Goal: Contribute content: Add original content to the website for others to see

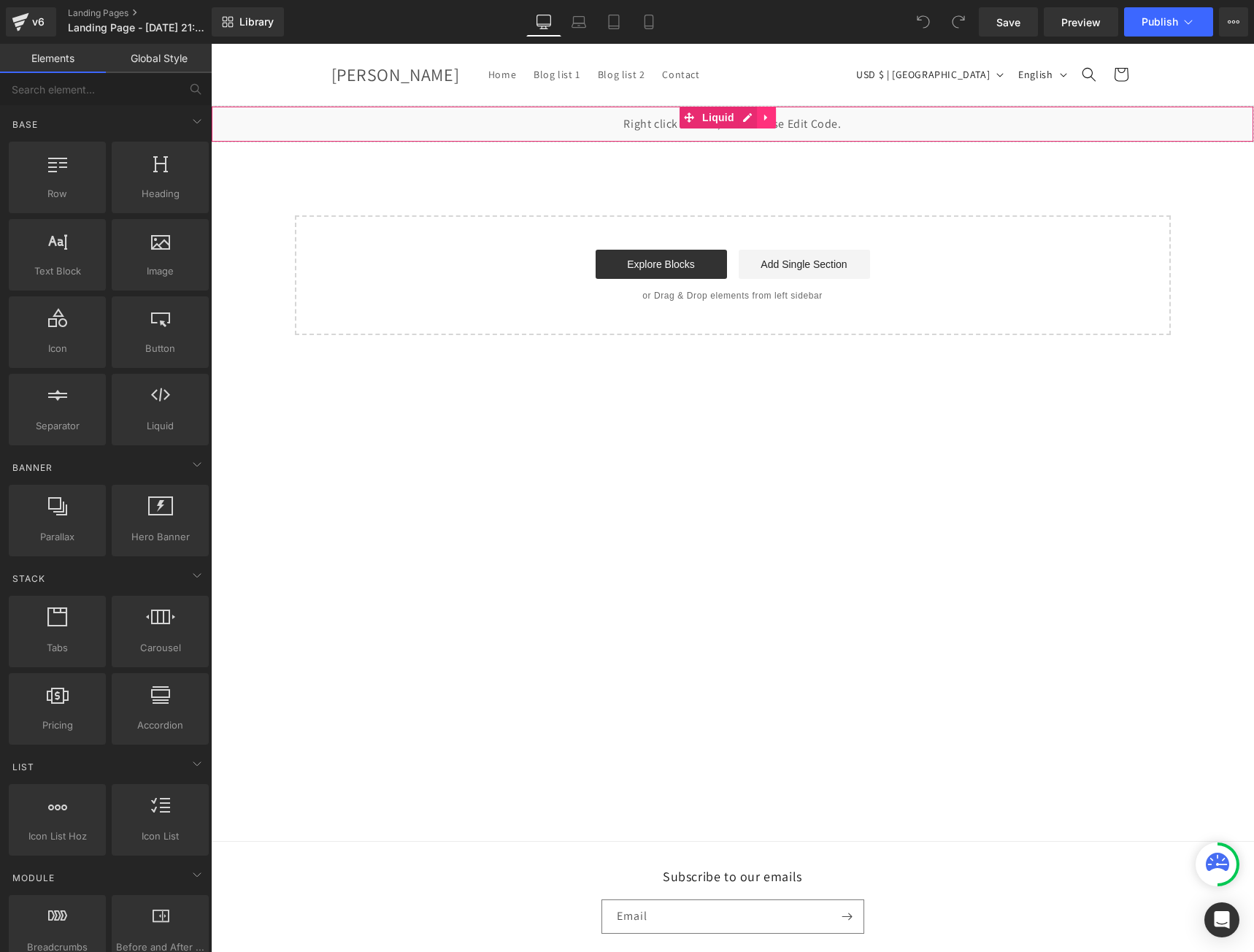
click at [762, 115] on icon at bounding box center [767, 117] width 10 height 11
click at [773, 117] on icon at bounding box center [776, 117] width 10 height 10
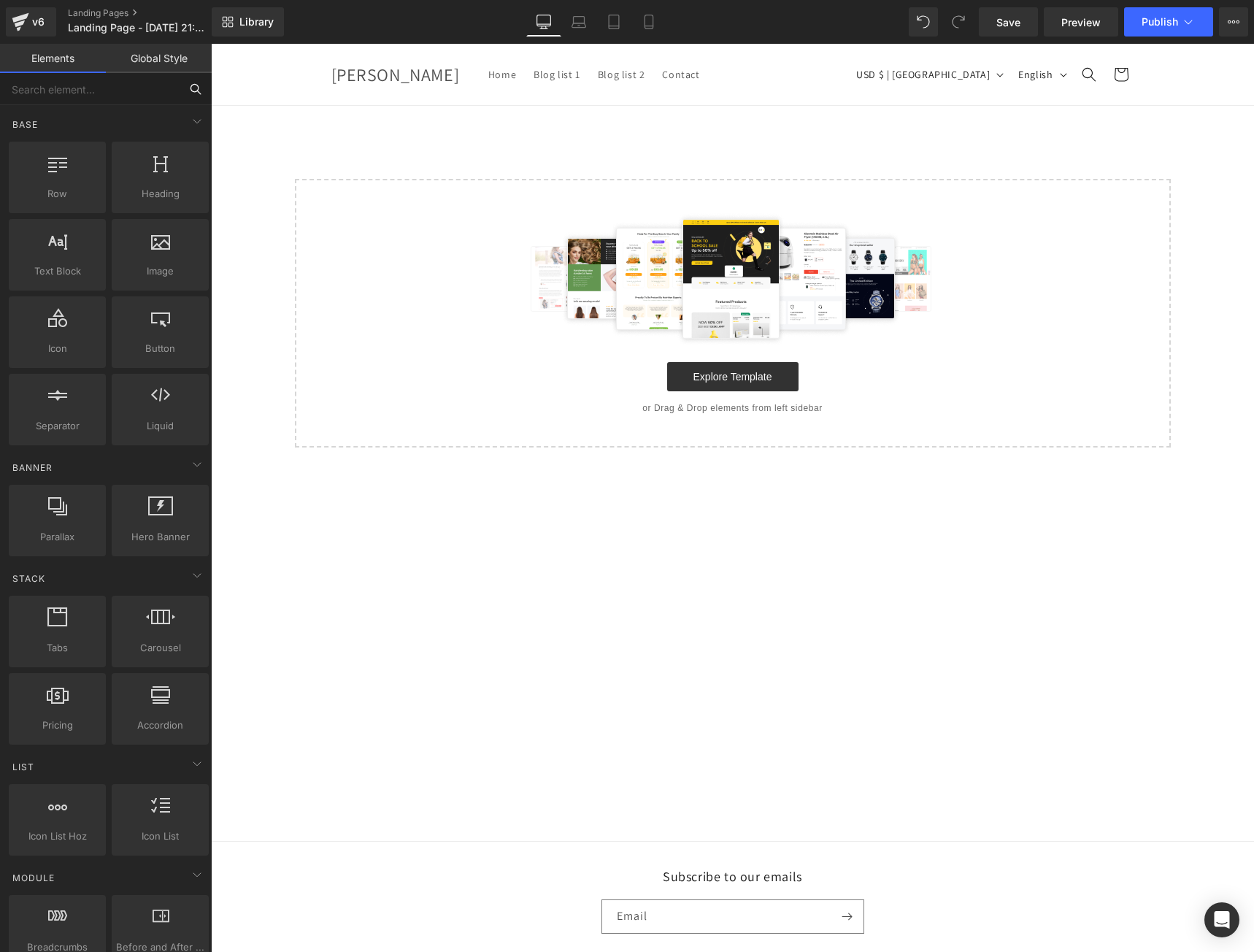
click at [99, 95] on input "text" at bounding box center [90, 89] width 180 height 32
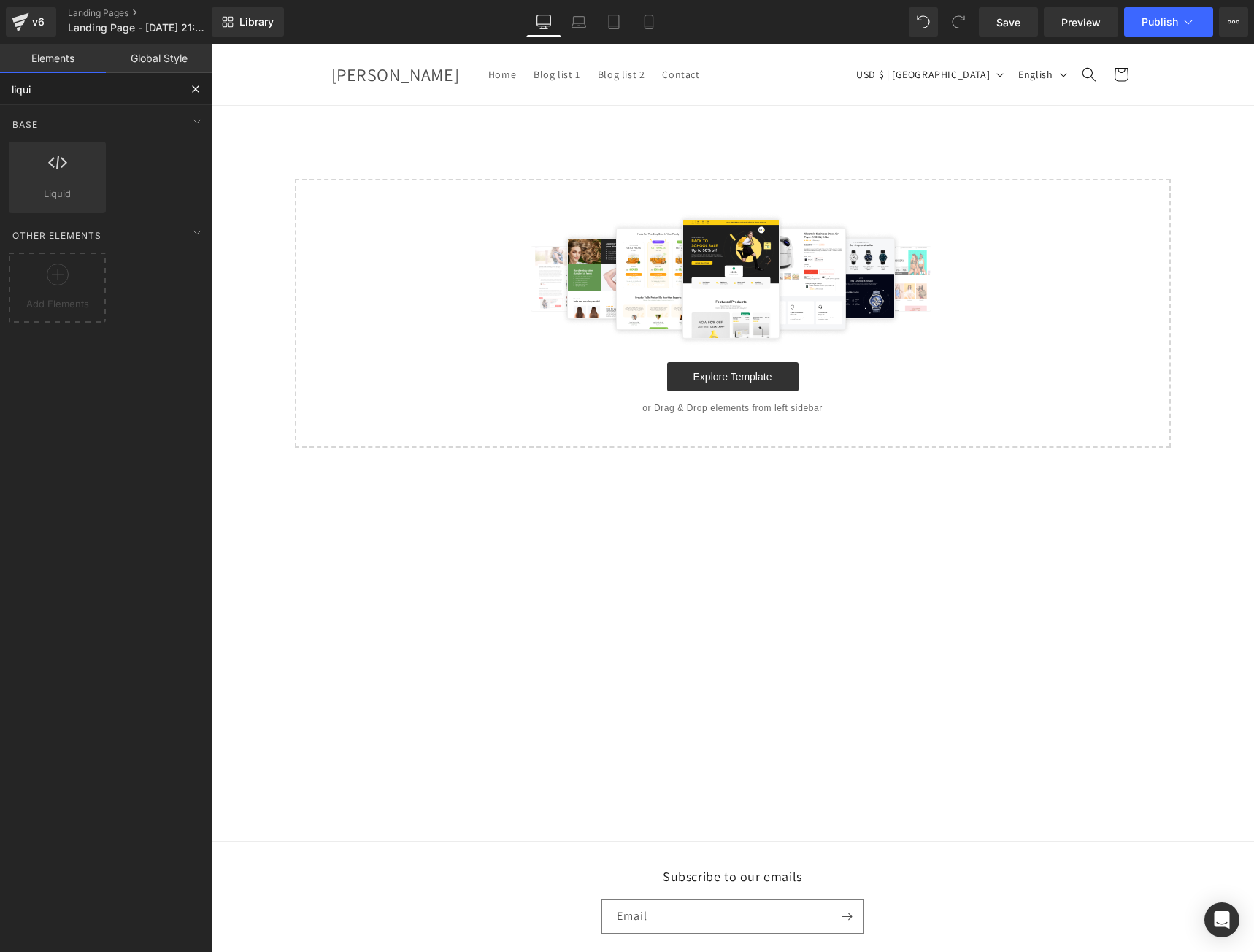
type input "liquid"
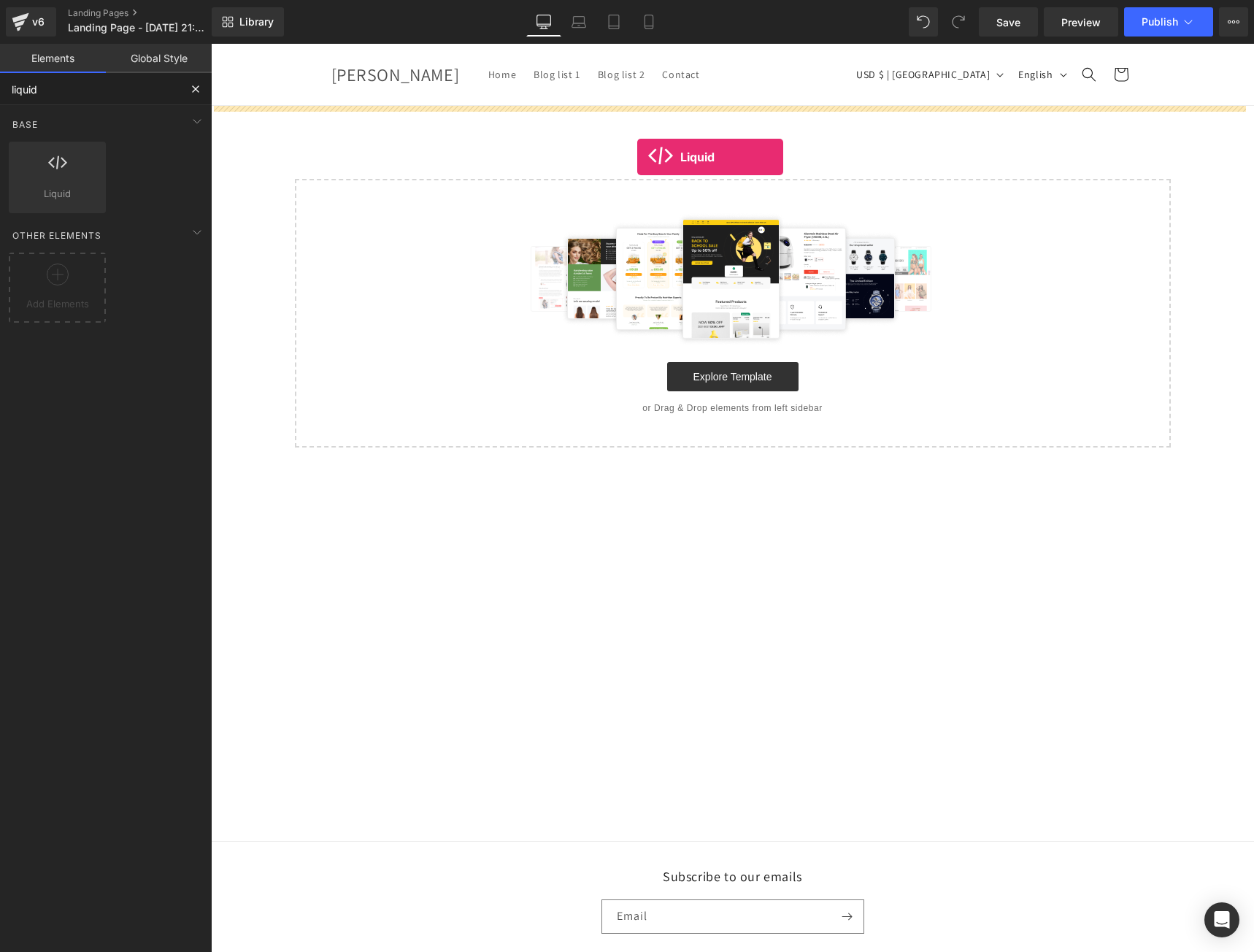
drag, startPoint x: 284, startPoint y: 200, endPoint x: 637, endPoint y: 157, distance: 355.6
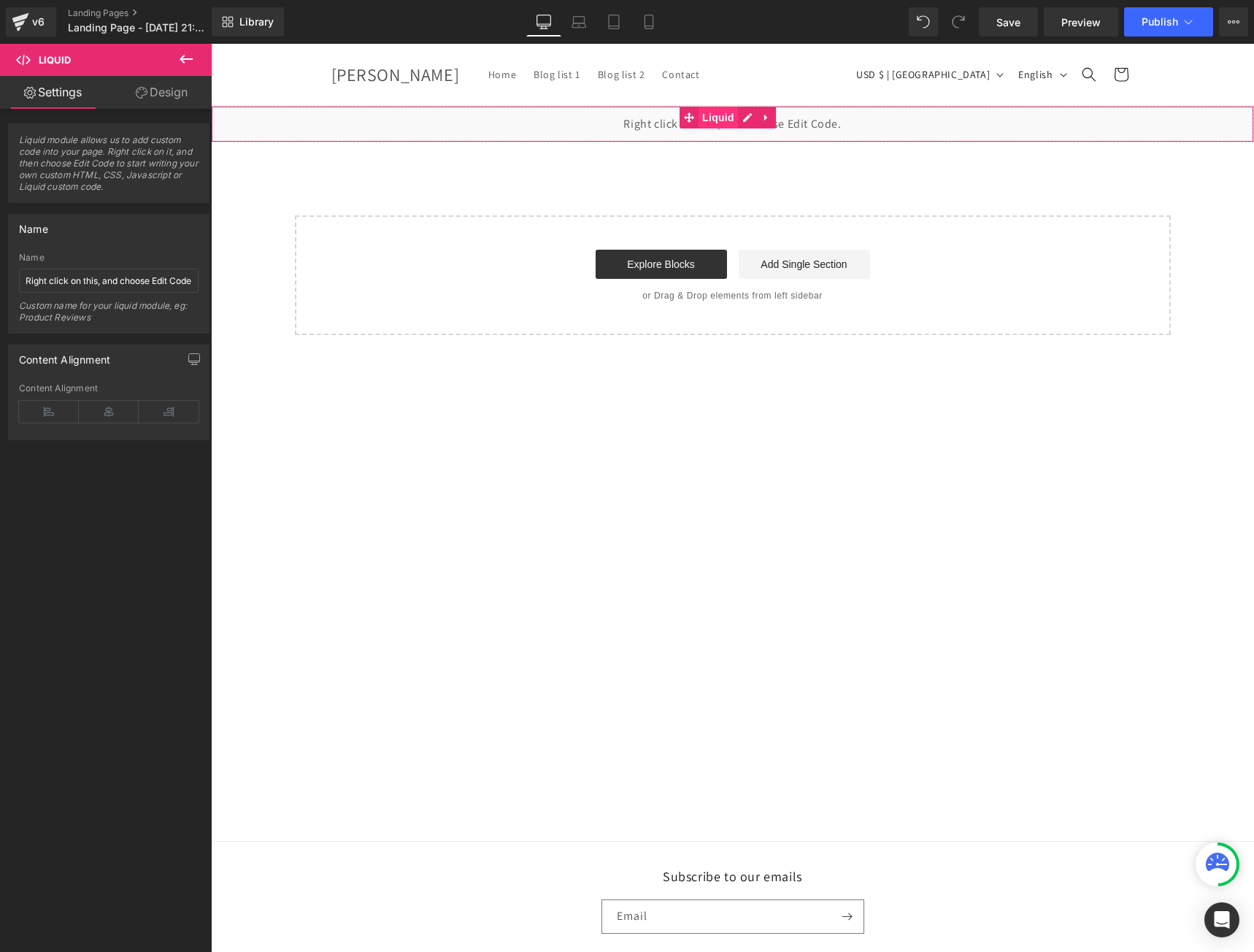
click at [713, 118] on span "Liquid" at bounding box center [718, 117] width 39 height 22
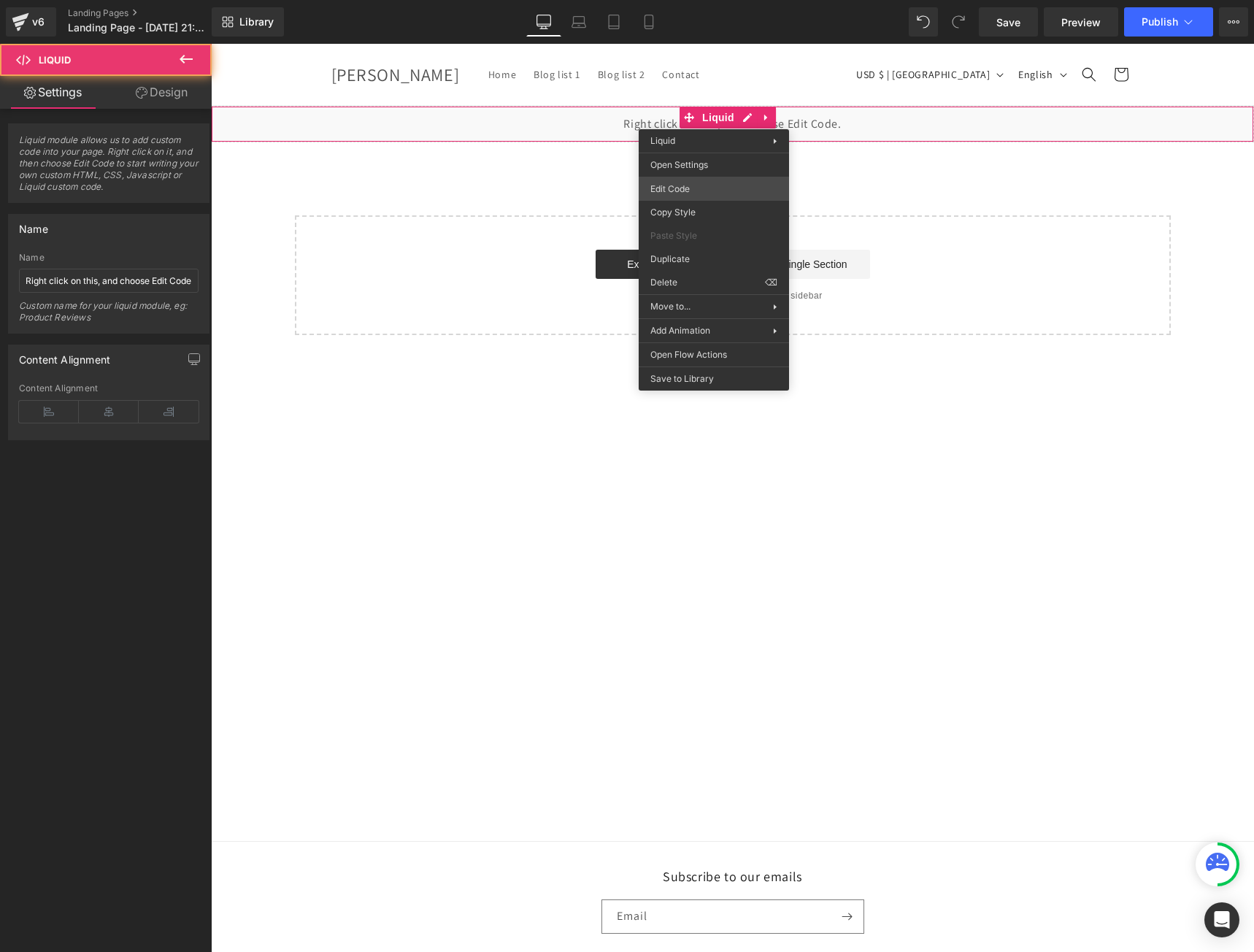
click at [706, 190] on body "Liquid You are previewing how the will restyle your page. You can not edit Elem…" at bounding box center [627, 476] width 1254 height 952
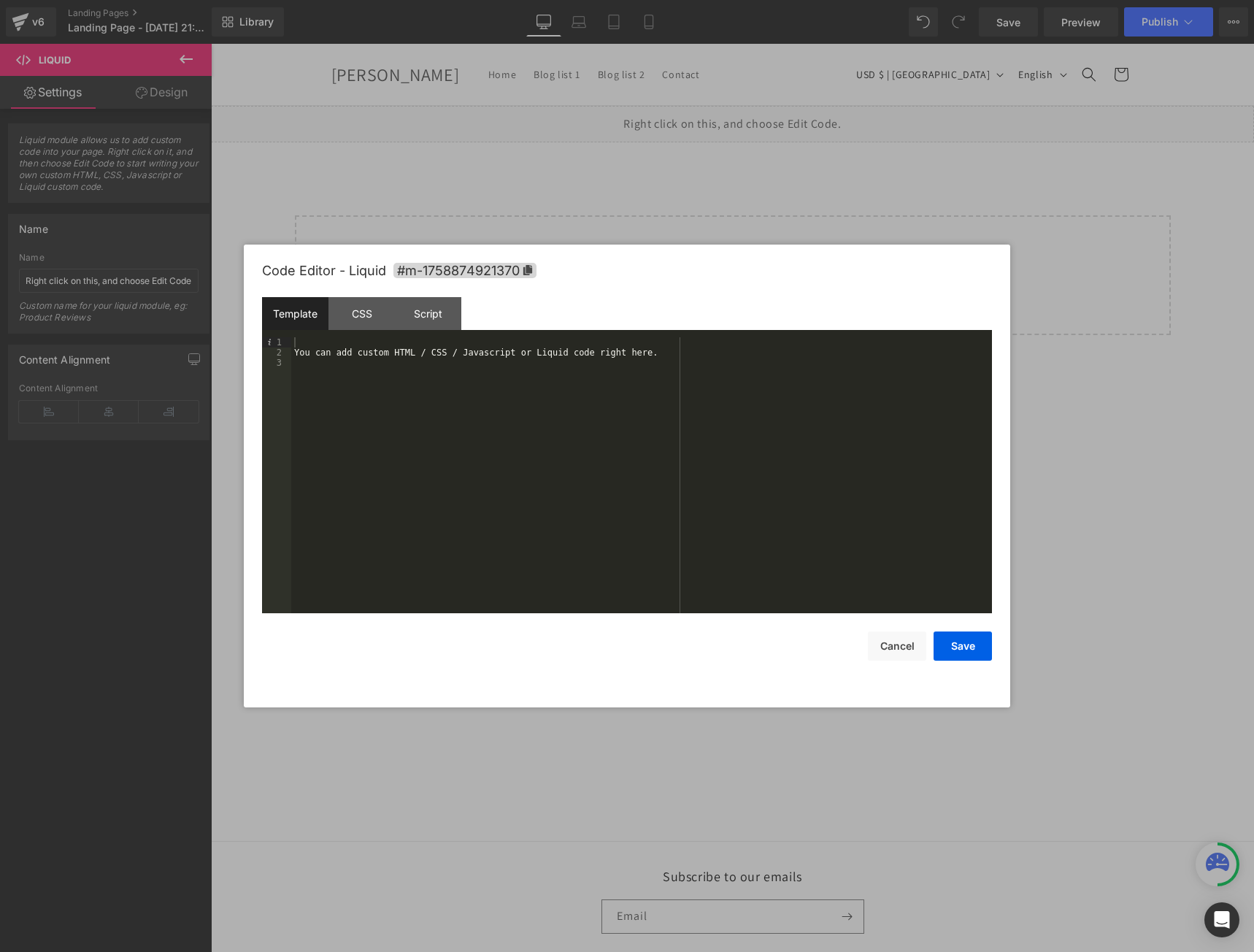
click at [511, 425] on div "You can add custom HTML / CSS / Javascript or Liquid code right here." at bounding box center [642, 485] width 701 height 296
click at [679, 342] on div "< video poster = "" loop = "" muted = "" playsinline = "" controls = "" autopla…" at bounding box center [642, 485] width 701 height 296
click at [964, 648] on button "Save" at bounding box center [963, 646] width 59 height 29
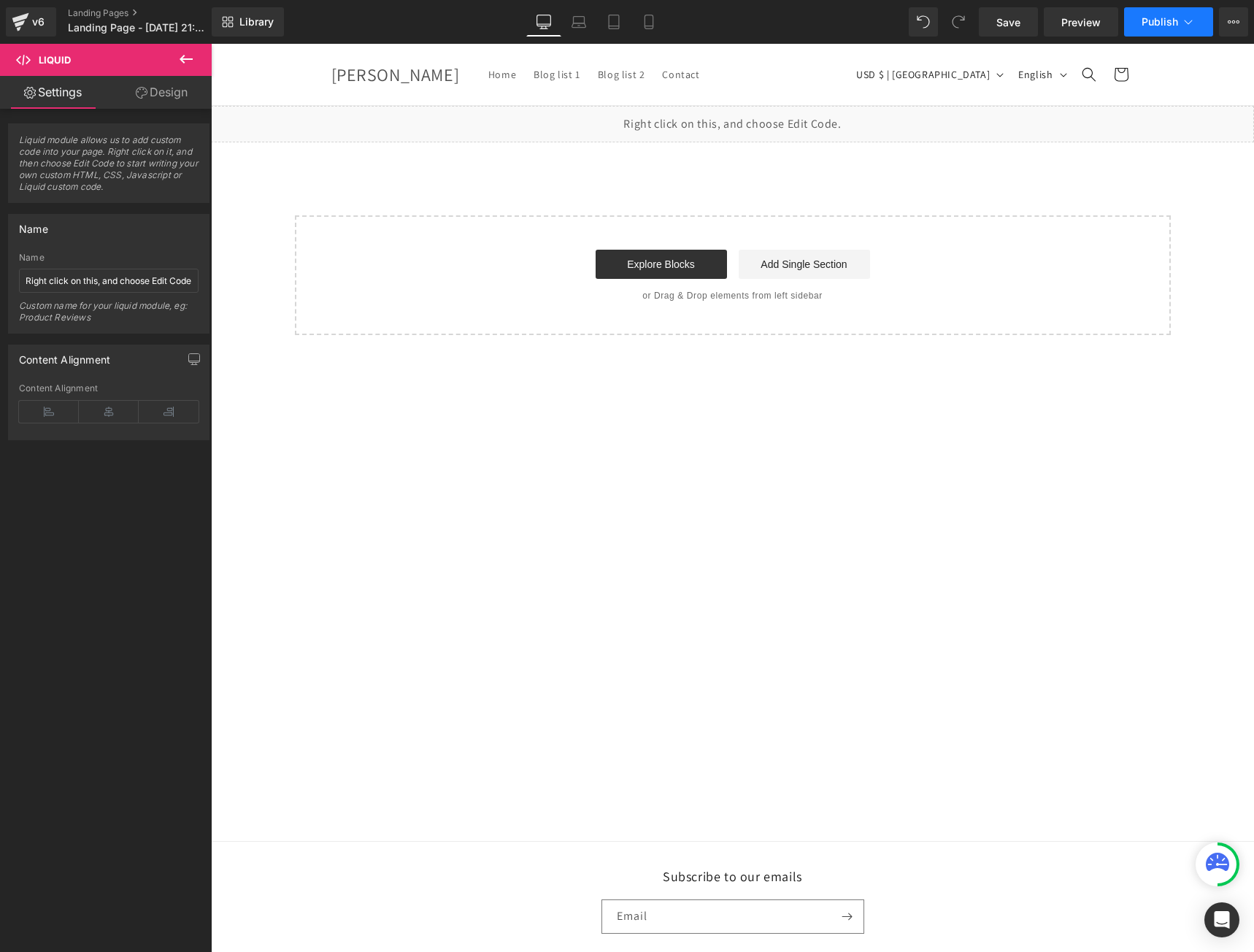
click at [1158, 25] on span "Publish" at bounding box center [1160, 22] width 37 height 12
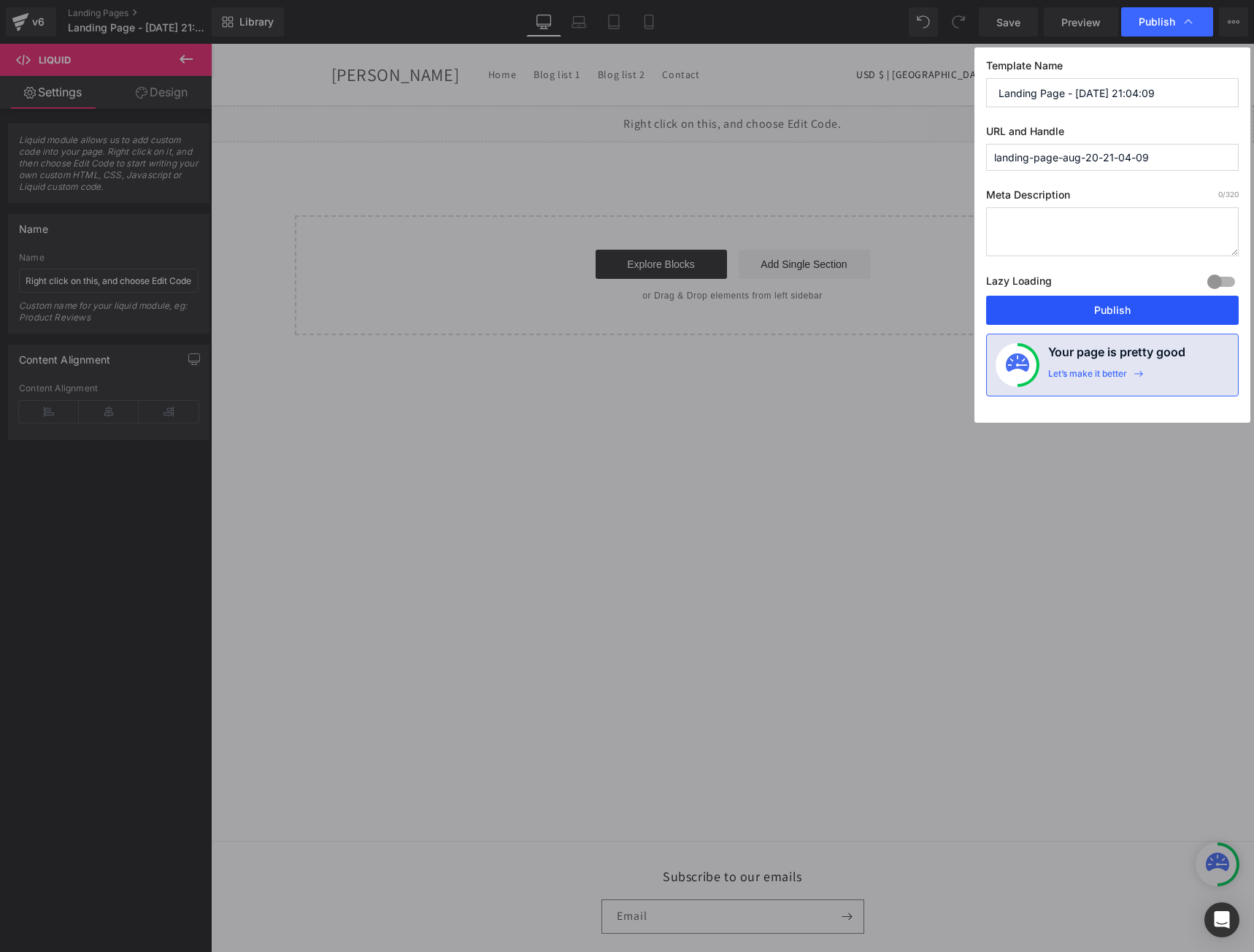
click at [1088, 313] on button "Publish" at bounding box center [1112, 310] width 252 height 29
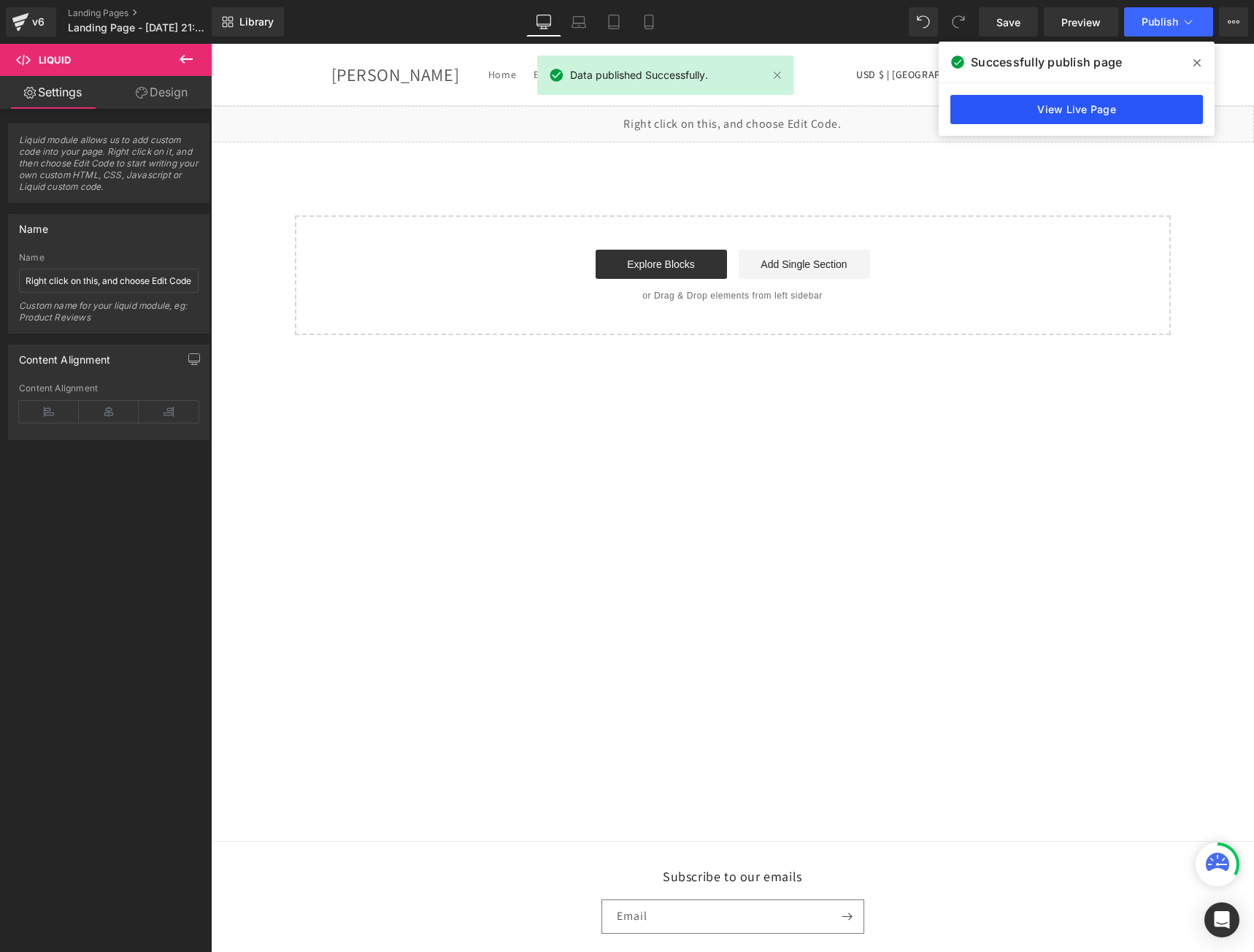
click at [983, 106] on link "View Live Page" at bounding box center [1076, 109] width 252 height 29
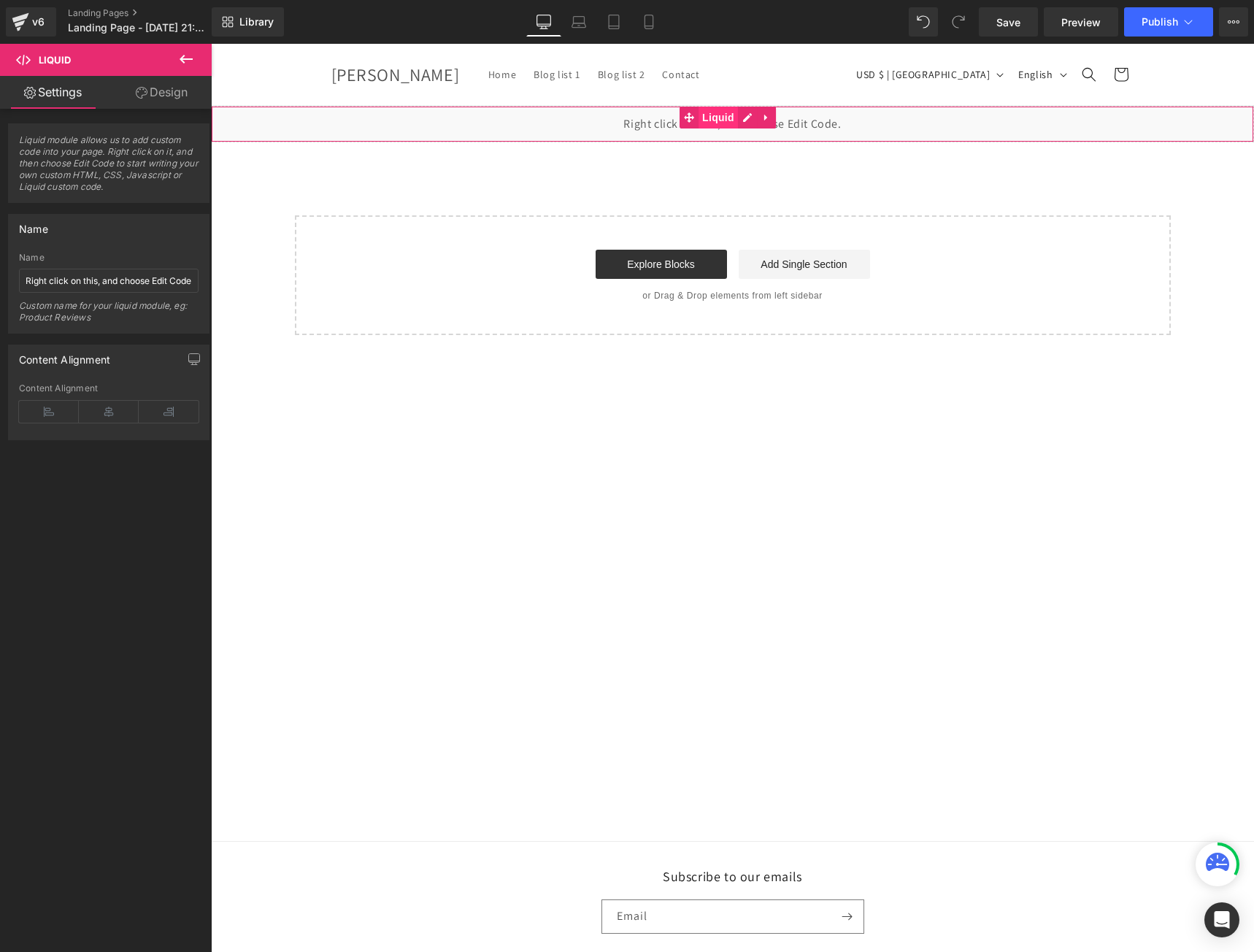
click at [719, 114] on span "Liquid" at bounding box center [718, 117] width 39 height 22
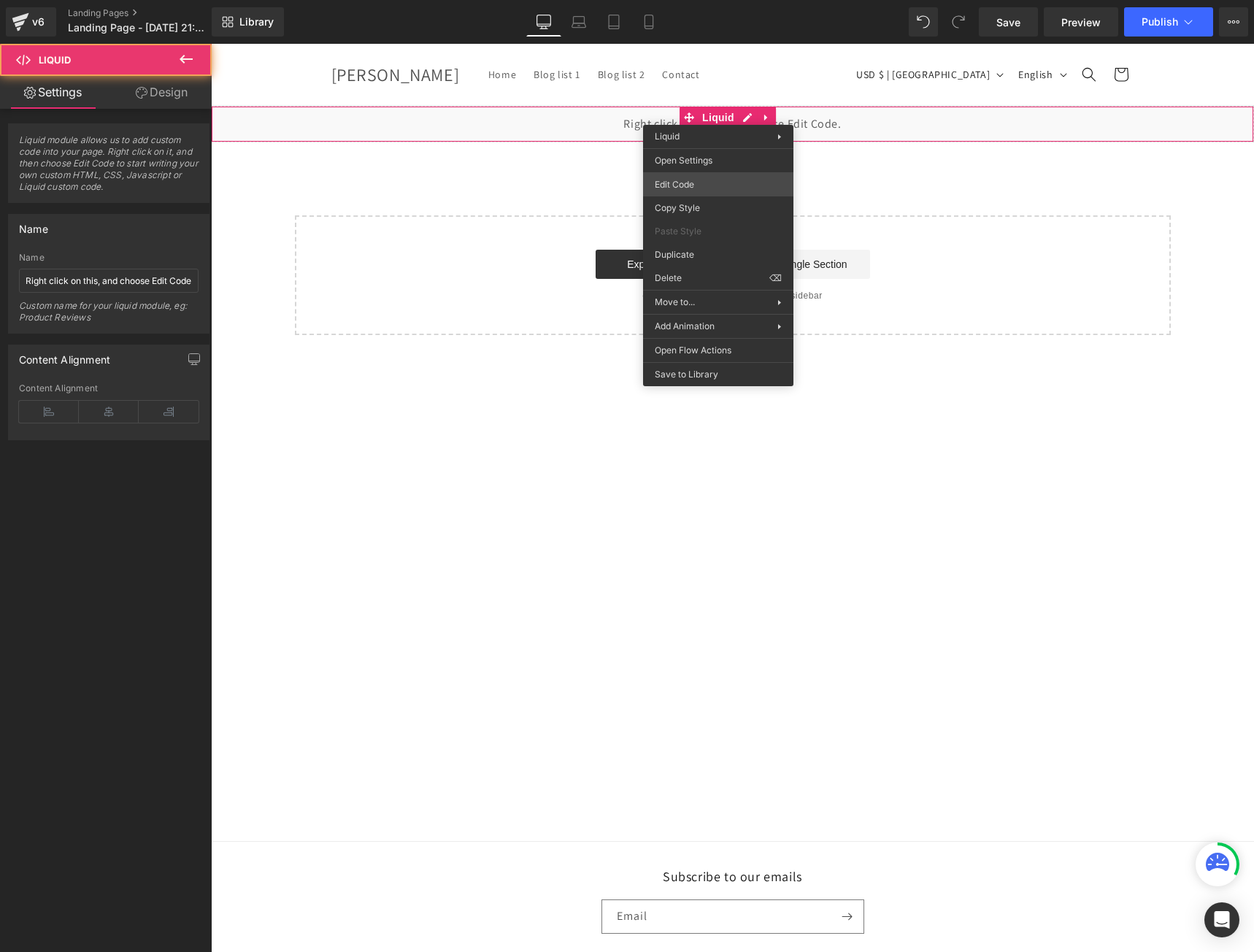
click at [691, 189] on body "Liquid You are previewing how the will restyle your page. You can not edit Elem…" at bounding box center [627, 476] width 1254 height 952
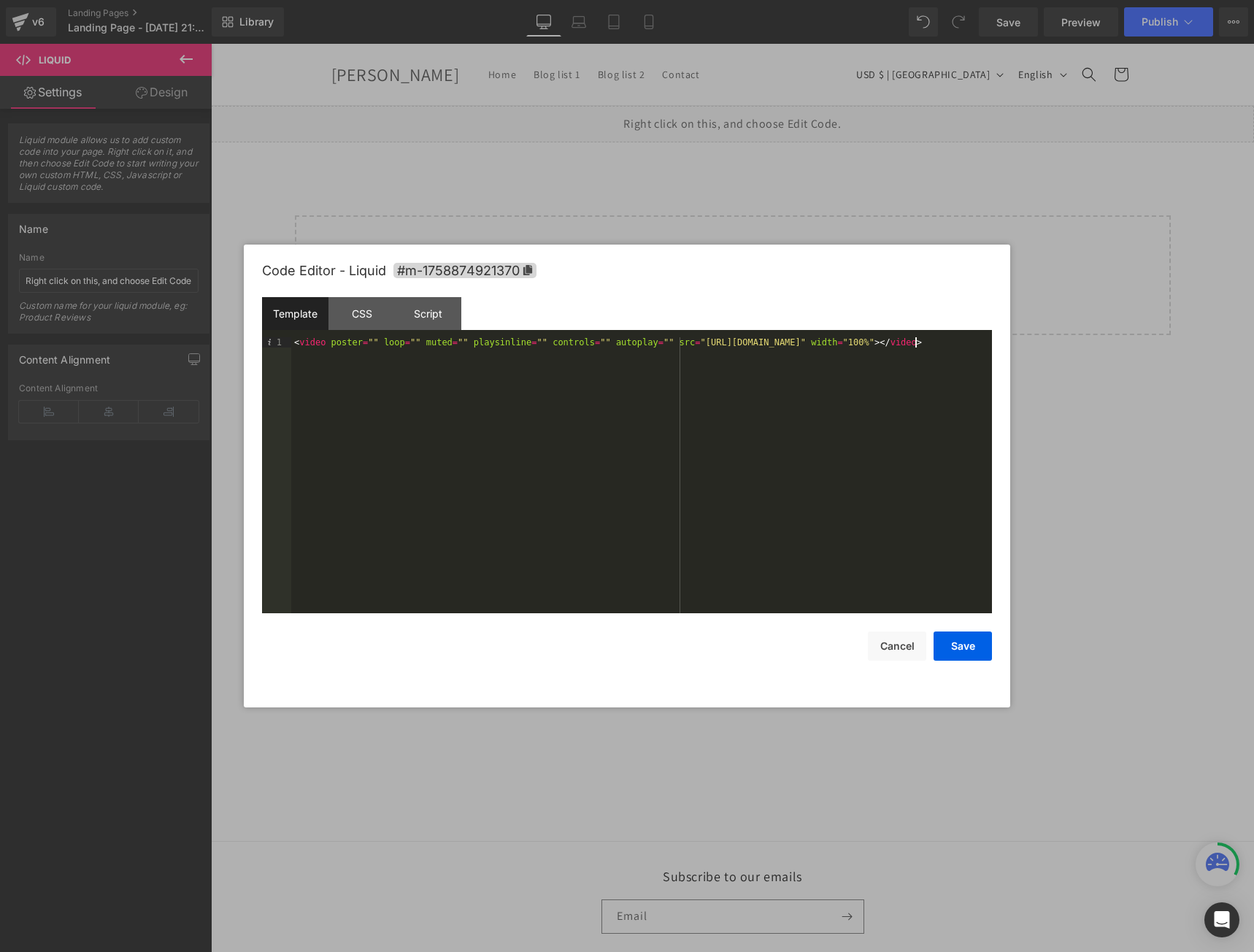
click at [944, 347] on div "< video poster = "" loop = "" muted = "" playsinline = "" controls = "" autopla…" at bounding box center [642, 485] width 701 height 296
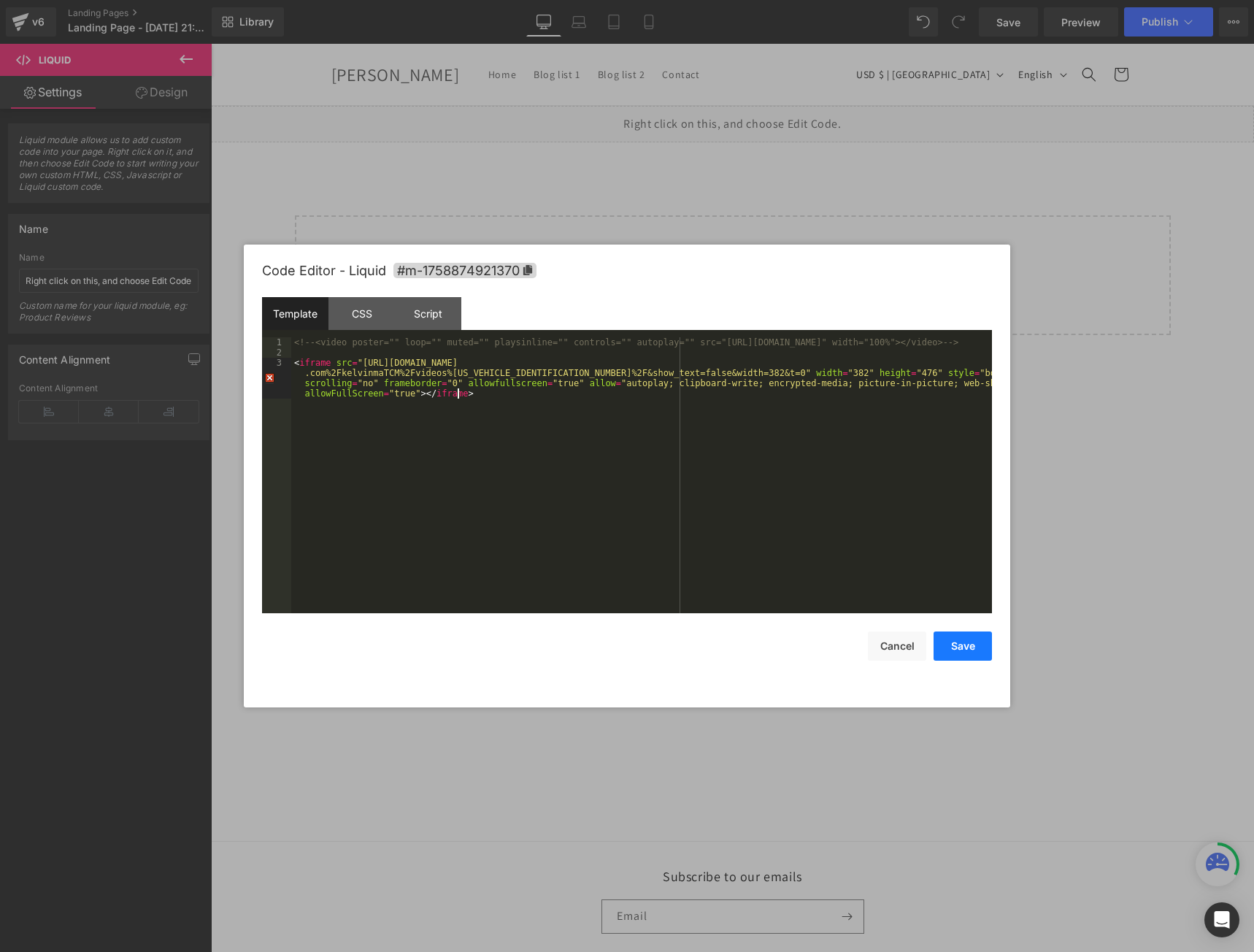
click at [968, 651] on button "Save" at bounding box center [963, 646] width 59 height 29
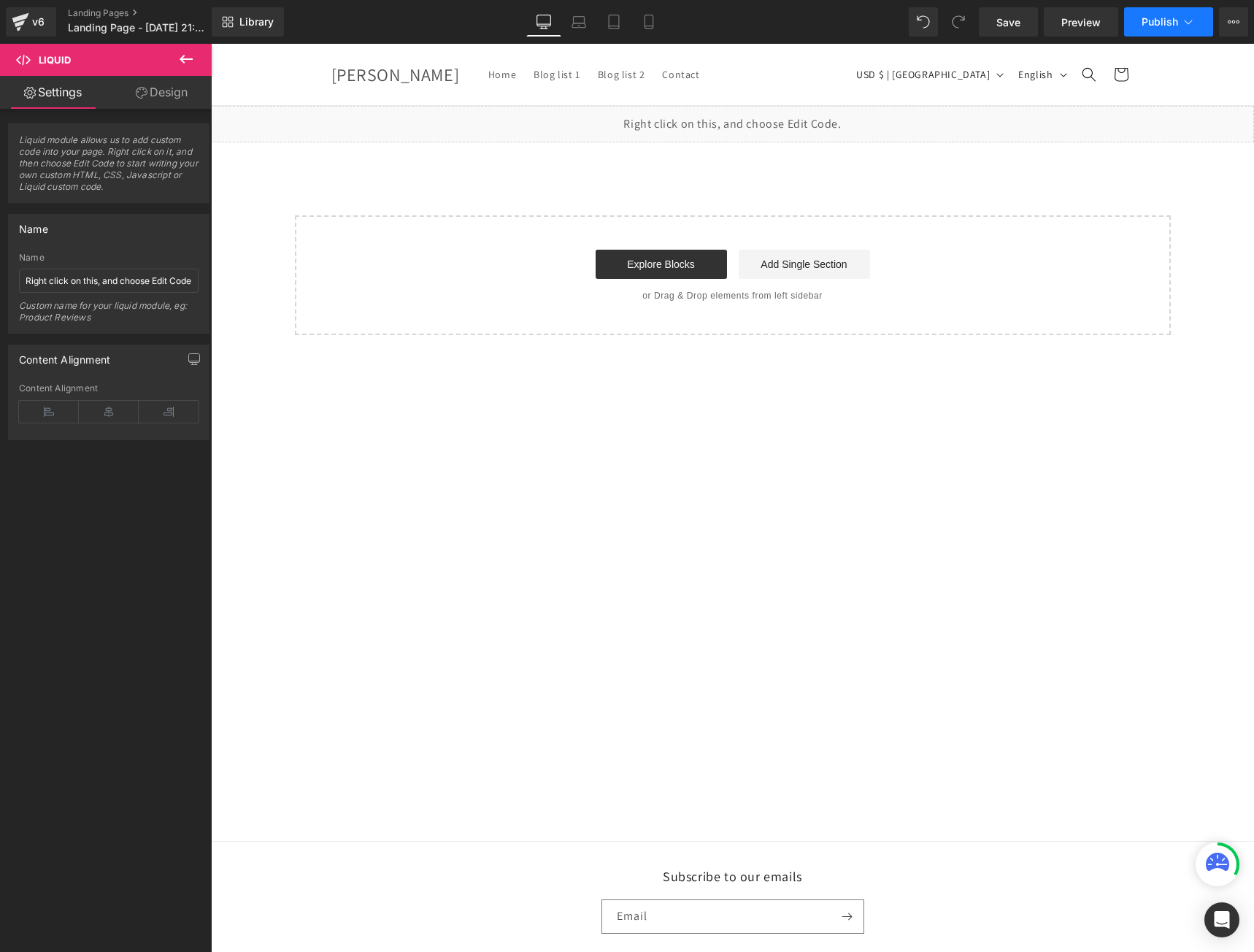
click at [1153, 26] on span "Publish" at bounding box center [1160, 22] width 37 height 12
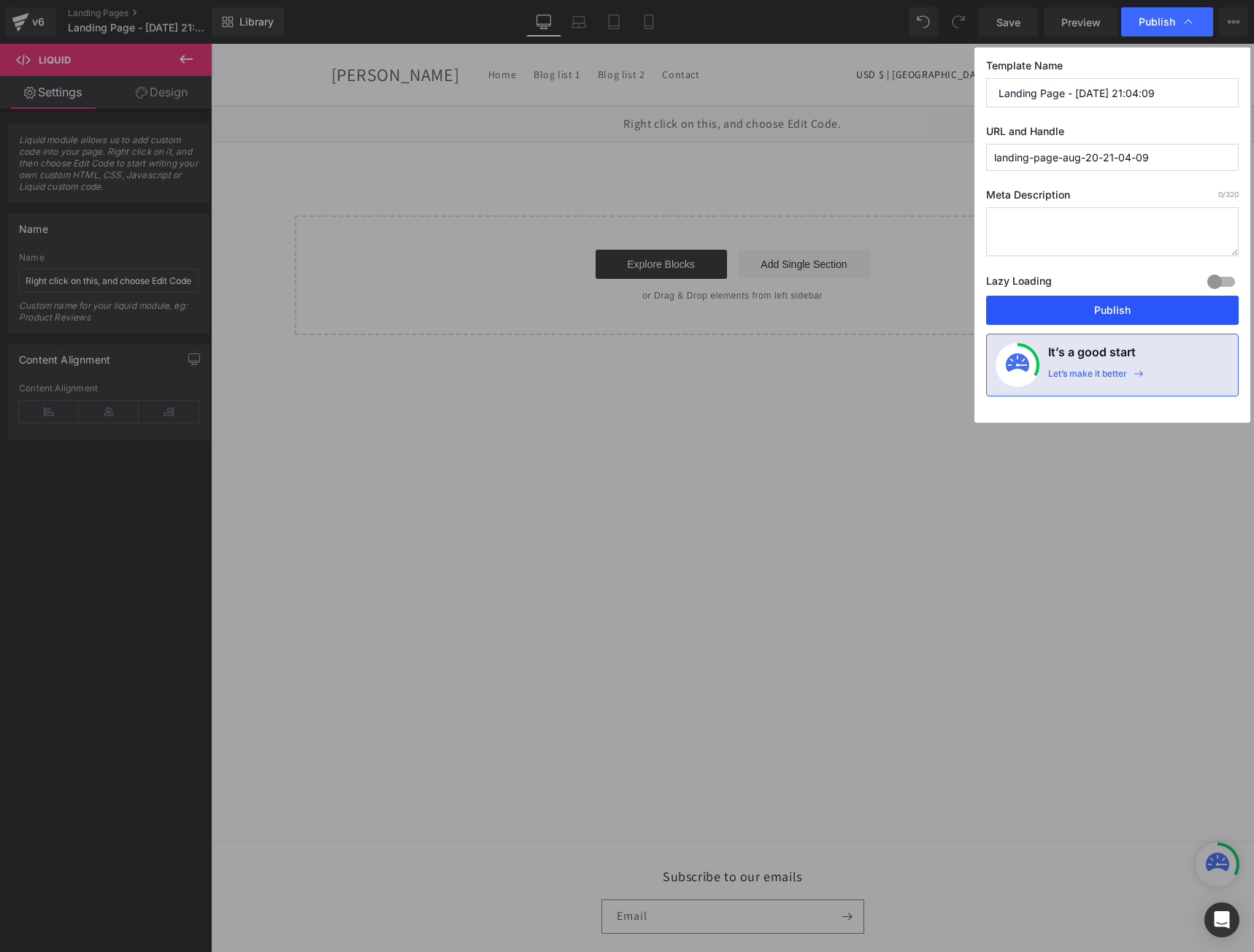
click at [1135, 310] on button "Publish" at bounding box center [1112, 310] width 252 height 29
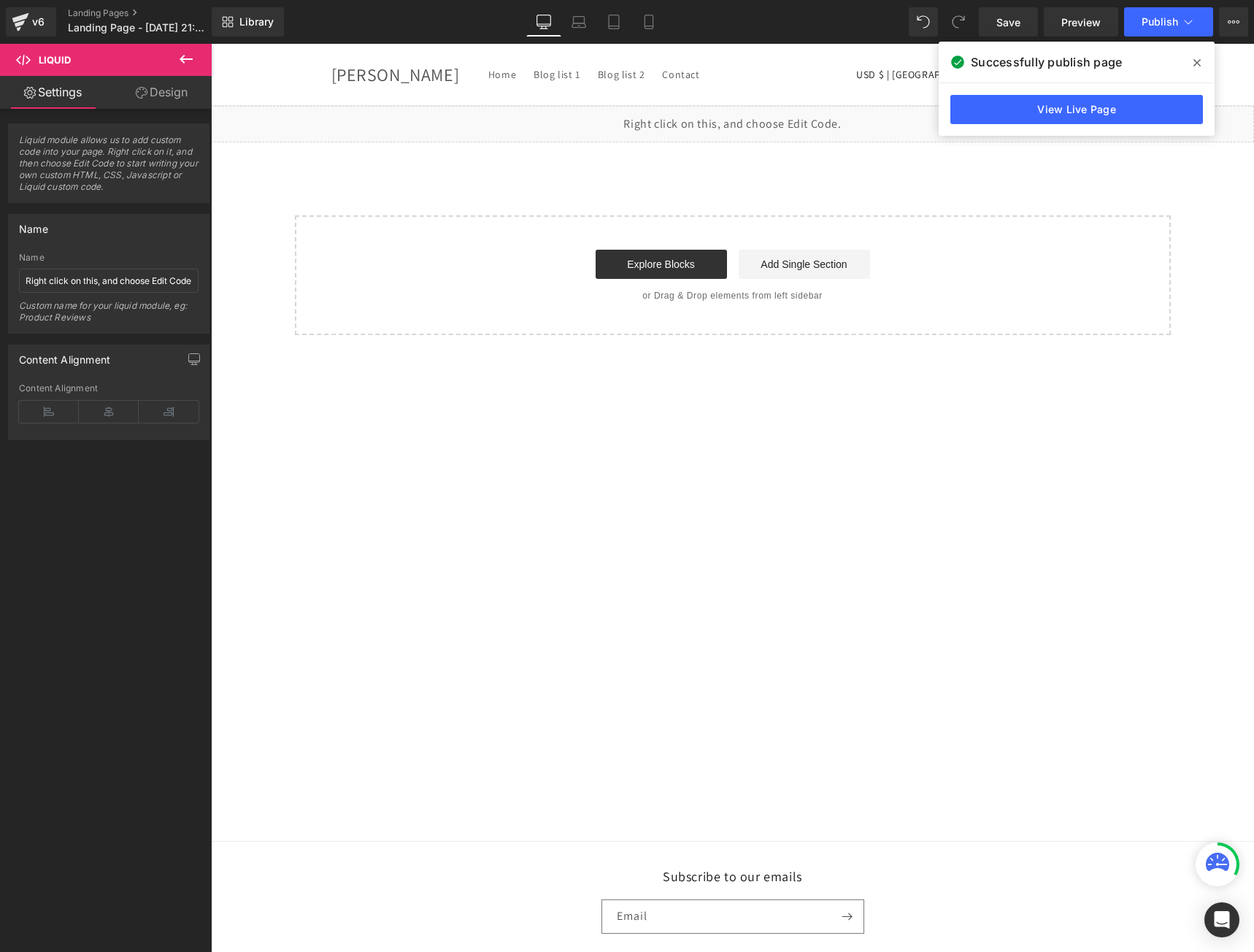
click at [1201, 61] on span at bounding box center [1198, 63] width 23 height 23
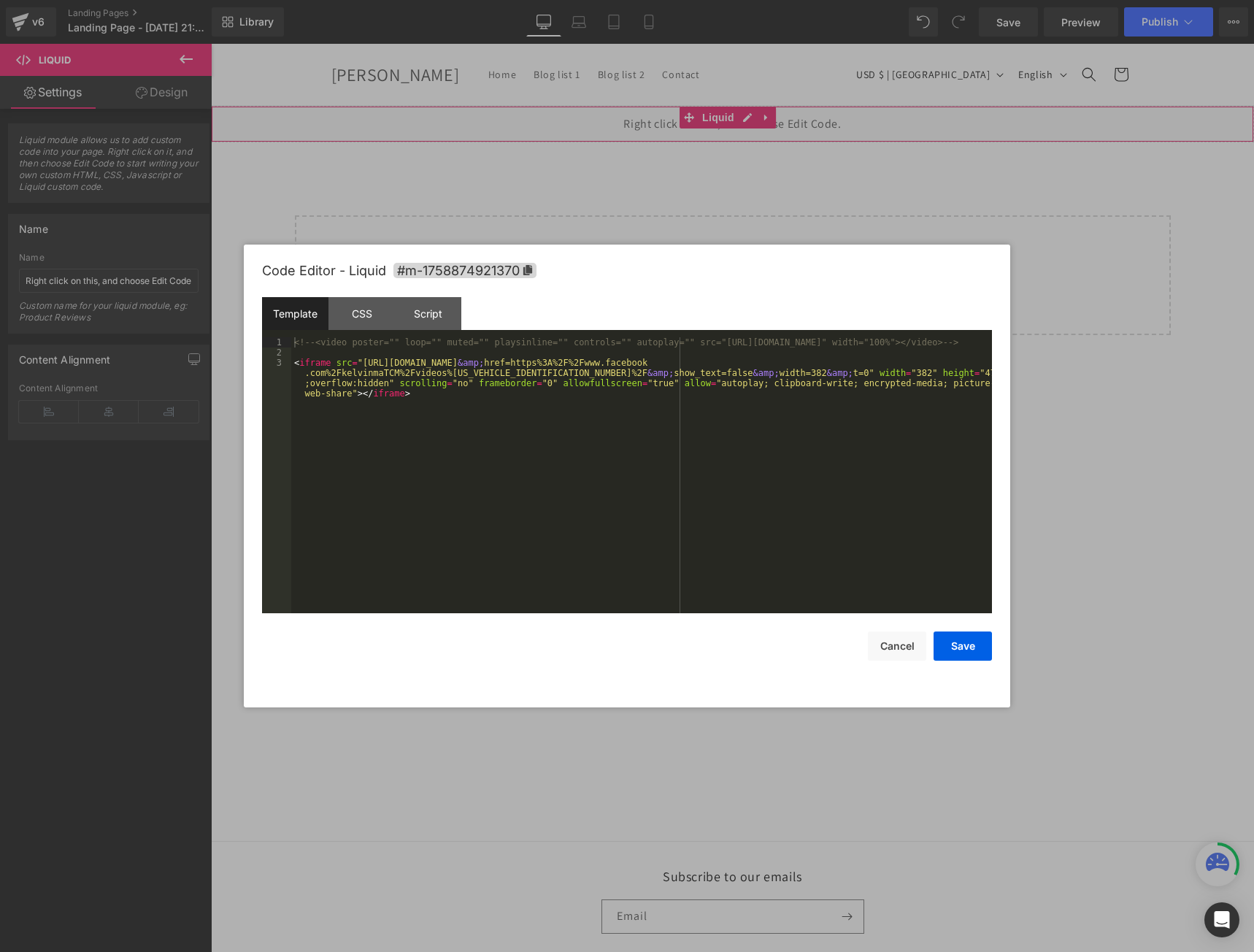
click at [707, 195] on body "Liquid You are previewing how the will restyle your page. You can not edit Elem…" at bounding box center [627, 476] width 1254 height 952
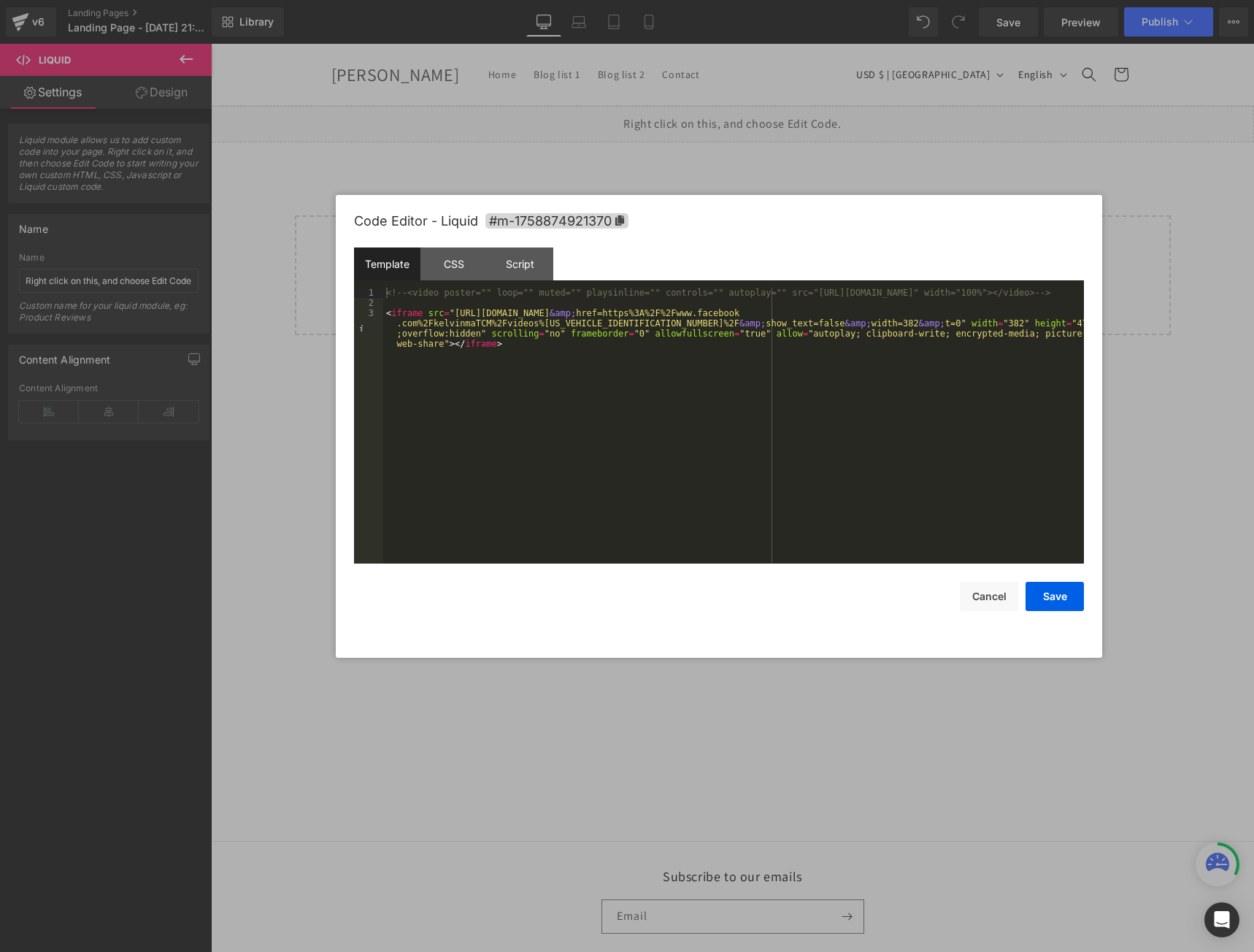
drag, startPoint x: 667, startPoint y: 268, endPoint x: 750, endPoint y: 218, distance: 96.9
click at [750, 218] on div "Code Editor - Liquid #m-1758874921370" at bounding box center [719, 221] width 730 height 53
click at [502, 448] on div "<!-- <video poster="" loop="" muted="" playsinline="" controls="" autoplay="" s…" at bounding box center [734, 451] width 701 height 327
